Goal: Task Accomplishment & Management: Manage account settings

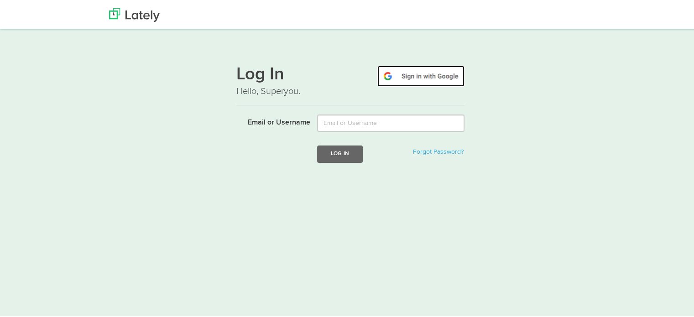
click at [404, 74] on img at bounding box center [421, 74] width 87 height 21
click at [424, 72] on img at bounding box center [421, 74] width 87 height 21
click at [397, 79] on img at bounding box center [421, 74] width 87 height 21
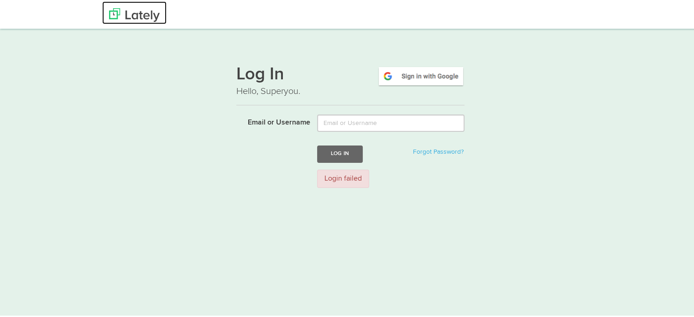
click at [144, 17] on img at bounding box center [134, 14] width 51 height 14
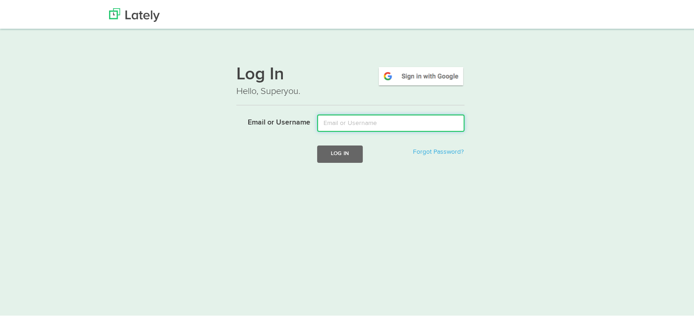
click at [360, 125] on input "Email or Username" at bounding box center [390, 121] width 147 height 17
type input "tgarcia.jpwinc@gmail.com"
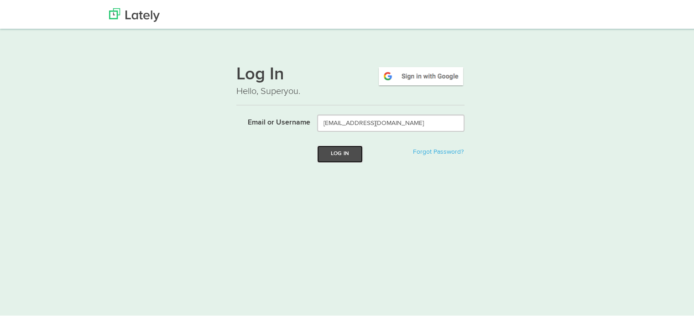
click at [333, 150] on button "Log In" at bounding box center [340, 152] width 46 height 17
